Goal: Find specific page/section: Find specific page/section

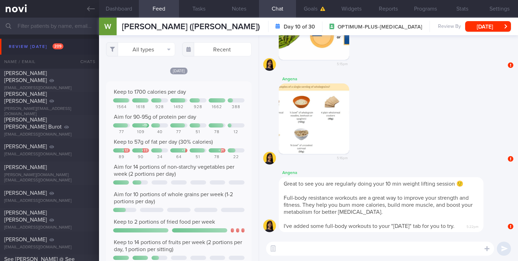
scroll to position [76, 133]
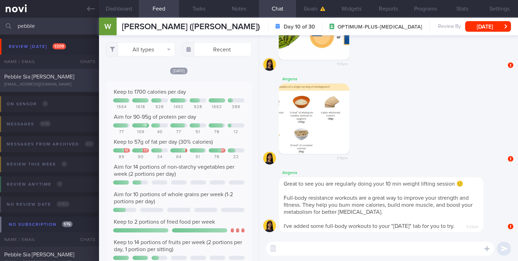
type input "pebble"
click at [57, 88] on div "Pebble Sia [PERSON_NAME] [EMAIL_ADDRESS][DOMAIN_NAME] [DATE] [DATE]" at bounding box center [259, 80] width 518 height 23
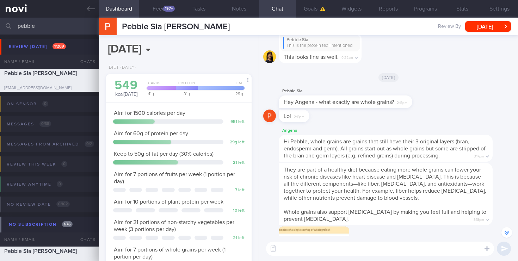
scroll to position [-2497, 0]
click at [170, 8] on div "197+" at bounding box center [169, 9] width 12 height 6
